Goal: Check status

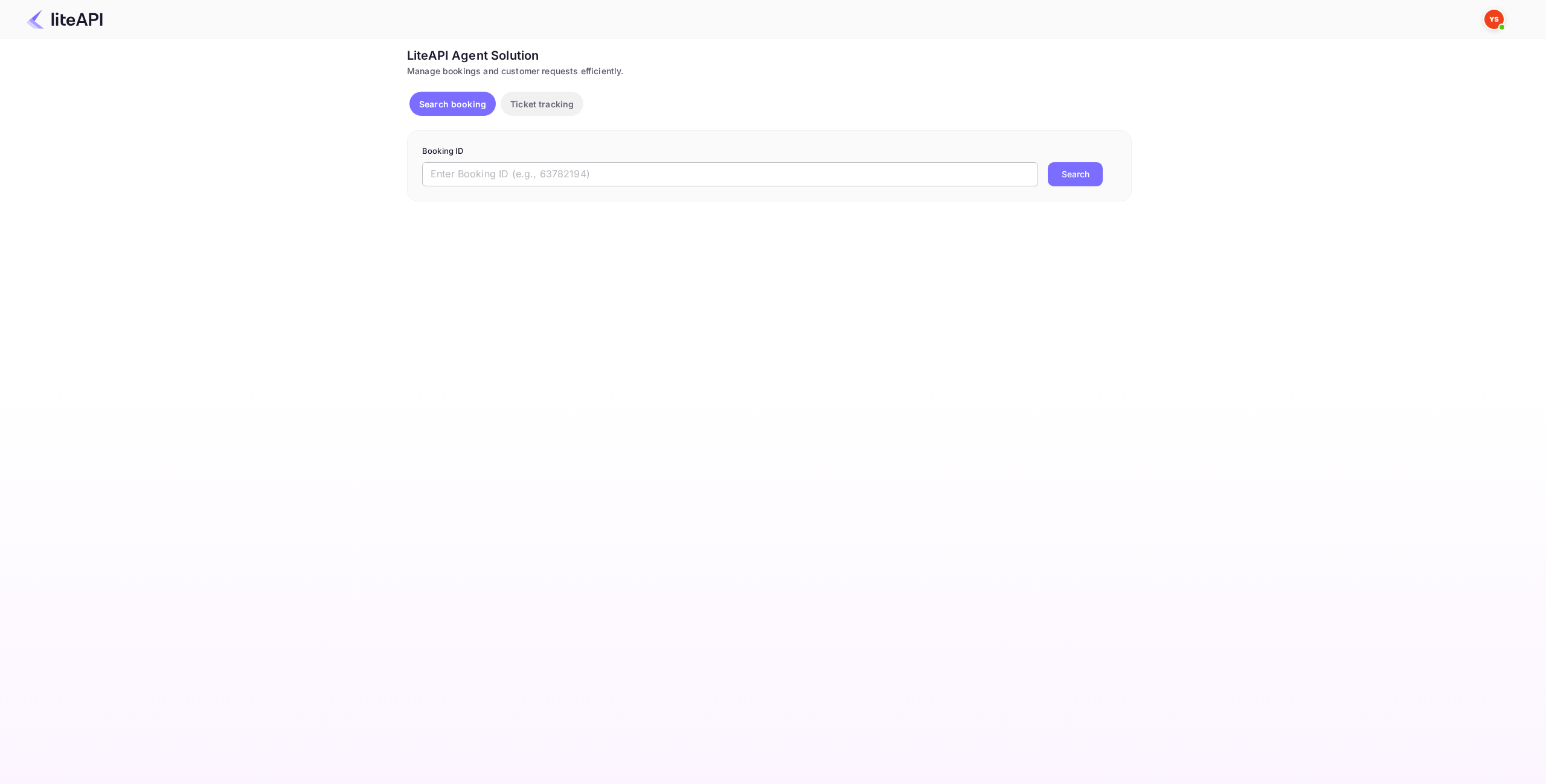
click at [600, 179] on input "text" at bounding box center [730, 174] width 615 height 24
paste input "8902663"
type input "8902663"
click at [1077, 175] on button "Search" at bounding box center [1075, 174] width 55 height 24
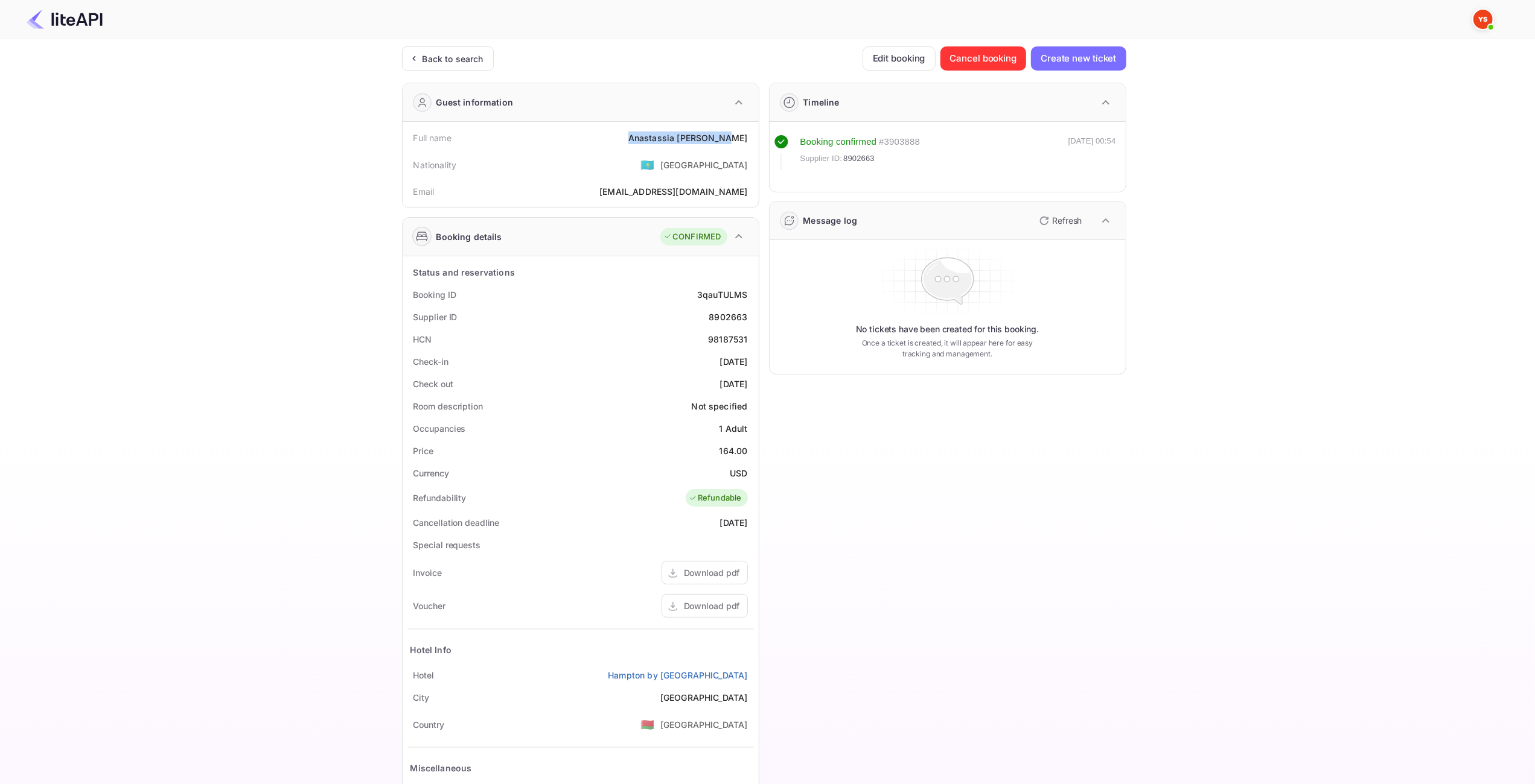
drag, startPoint x: 717, startPoint y: 134, endPoint x: 641, endPoint y: 133, distance: 76.0
click at [641, 133] on div "Full name [PERSON_NAME]" at bounding box center [581, 138] width 346 height 22
copy div "[PERSON_NAME]"
click at [733, 444] on div "164.00" at bounding box center [733, 450] width 29 height 12
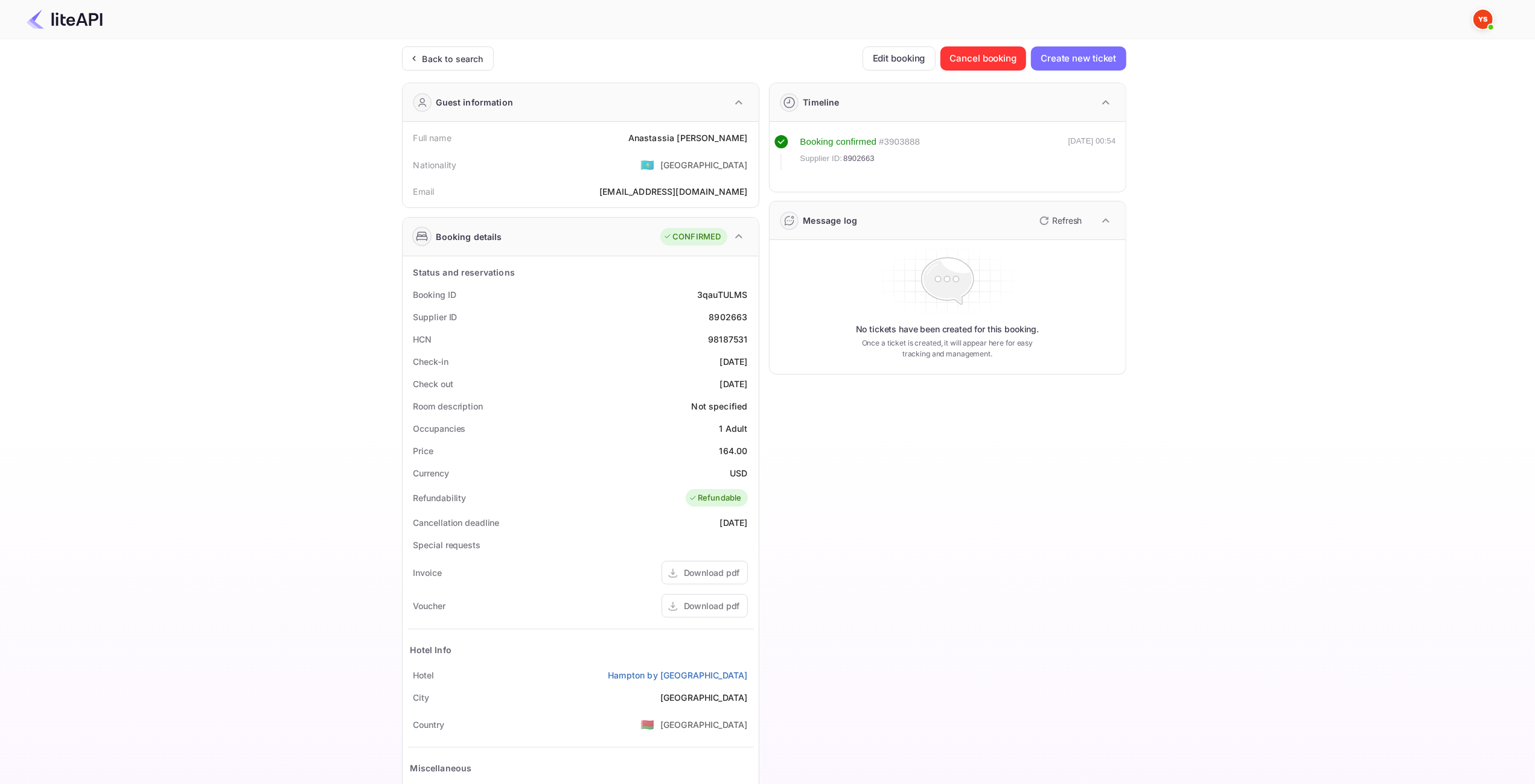
click at [734, 449] on div "164.00" at bounding box center [733, 450] width 29 height 12
copy div "164.00"
